Goal: Find specific page/section: Find specific page/section

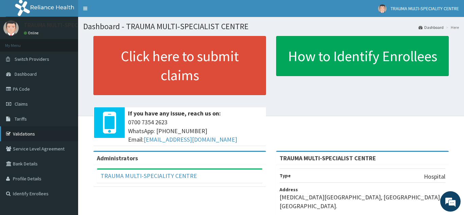
click at [29, 137] on link "Validations" at bounding box center [39, 133] width 78 height 15
